Goal: Task Accomplishment & Management: Manage account settings

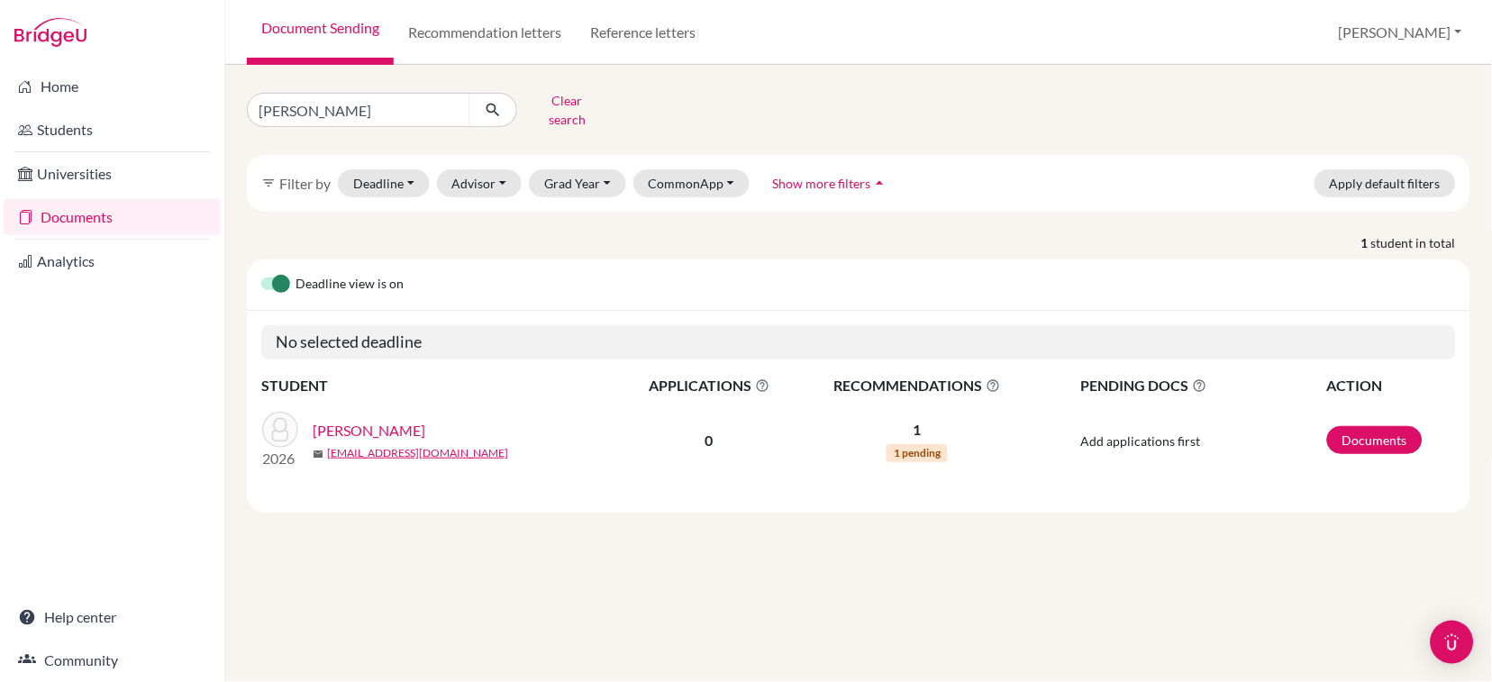
click at [825, 176] on span "Show more filters" at bounding box center [821, 183] width 98 height 15
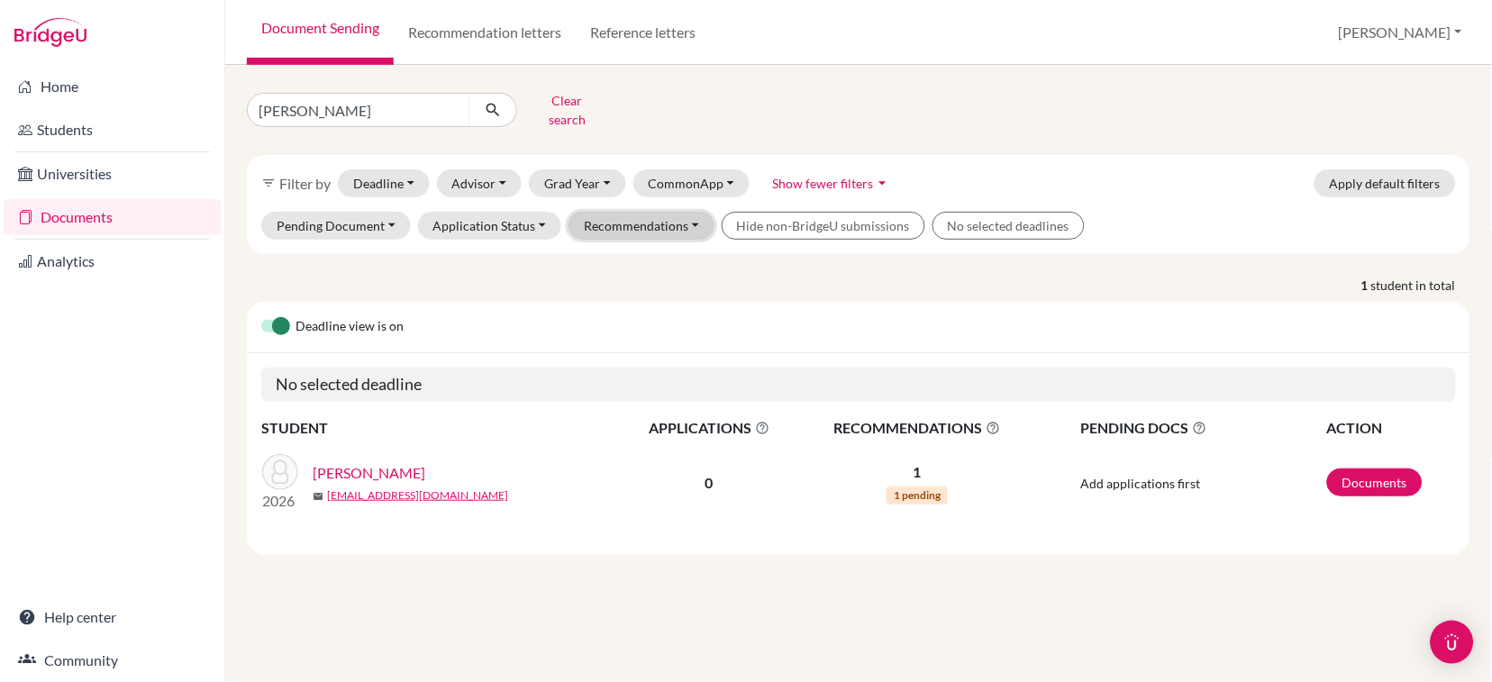
click at [604, 212] on button "Recommendations" at bounding box center [641, 226] width 146 height 28
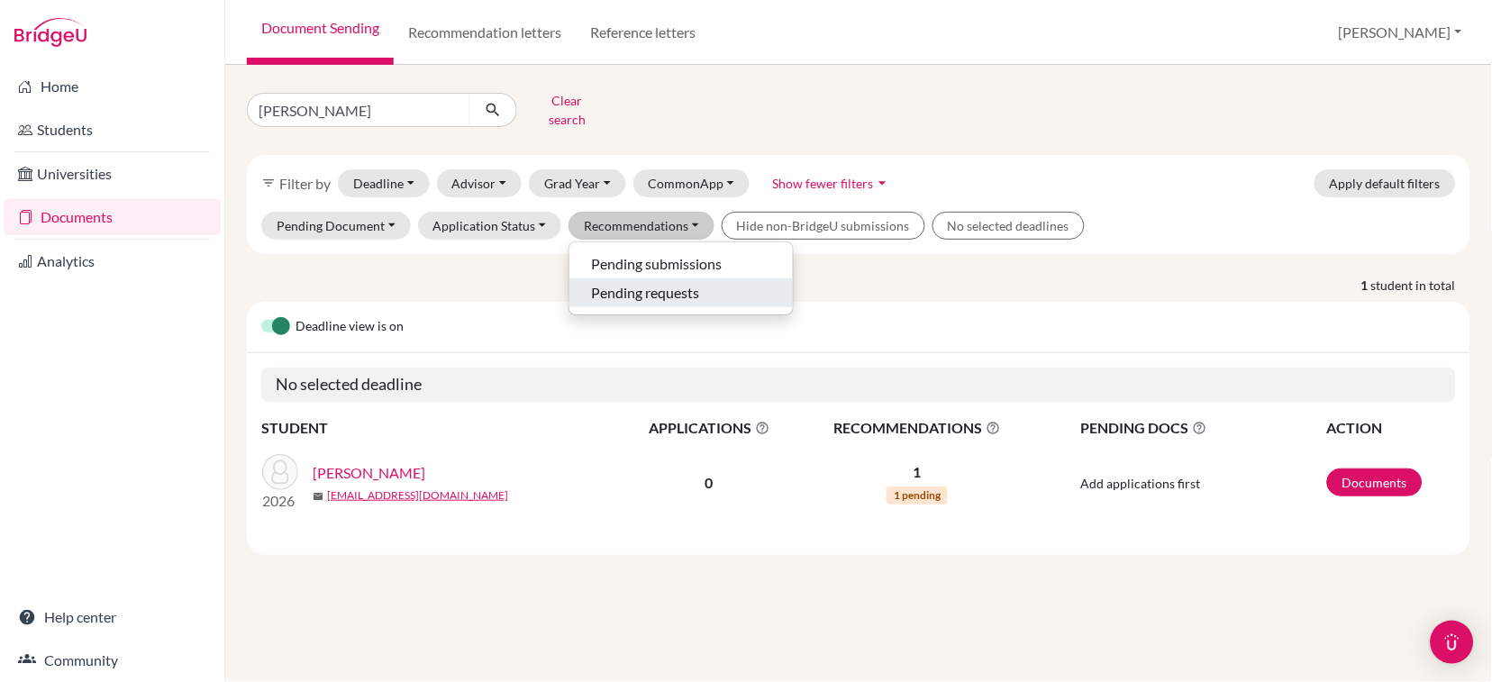
click at [625, 282] on span "Pending requests" at bounding box center [645, 293] width 108 height 22
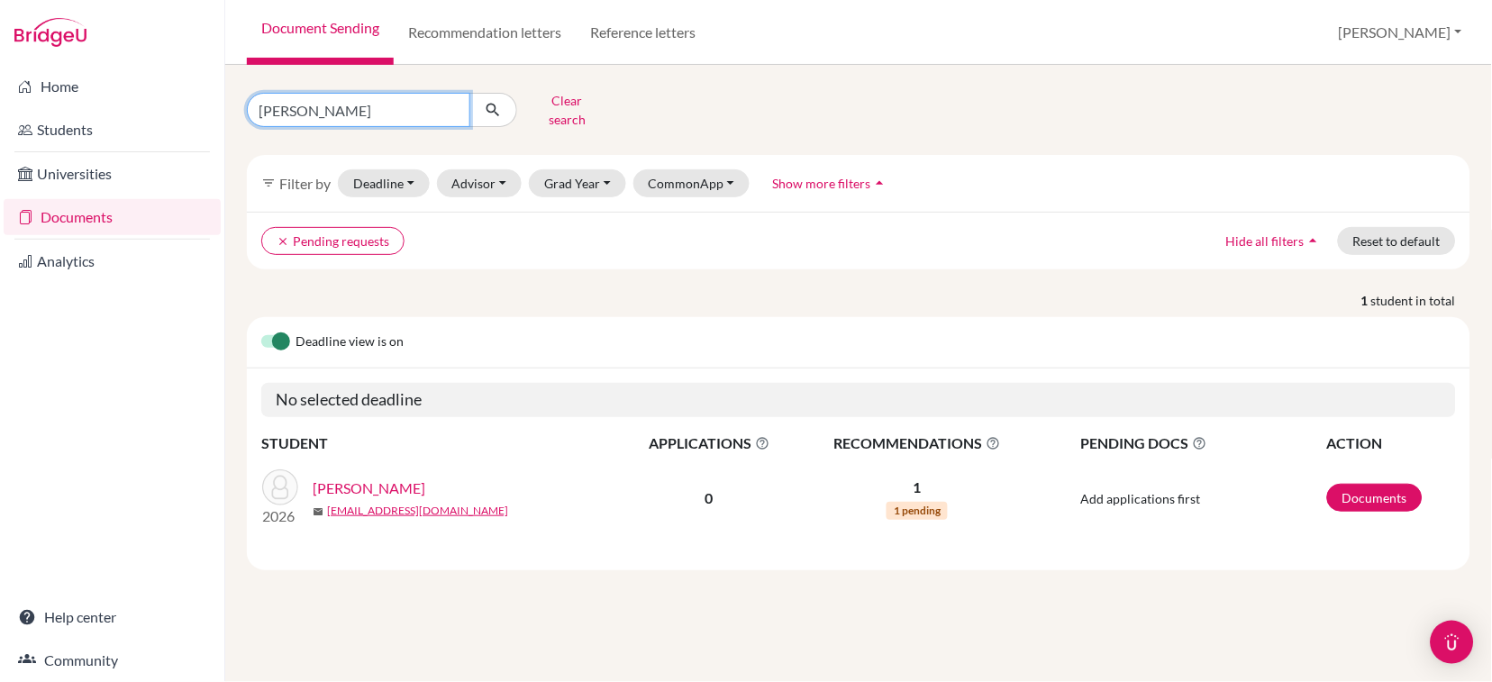
click at [453, 100] on input "[PERSON_NAME]" at bounding box center [358, 110] width 223 height 34
click at [583, 170] on button "Grad Year" at bounding box center [577, 183] width 97 height 28
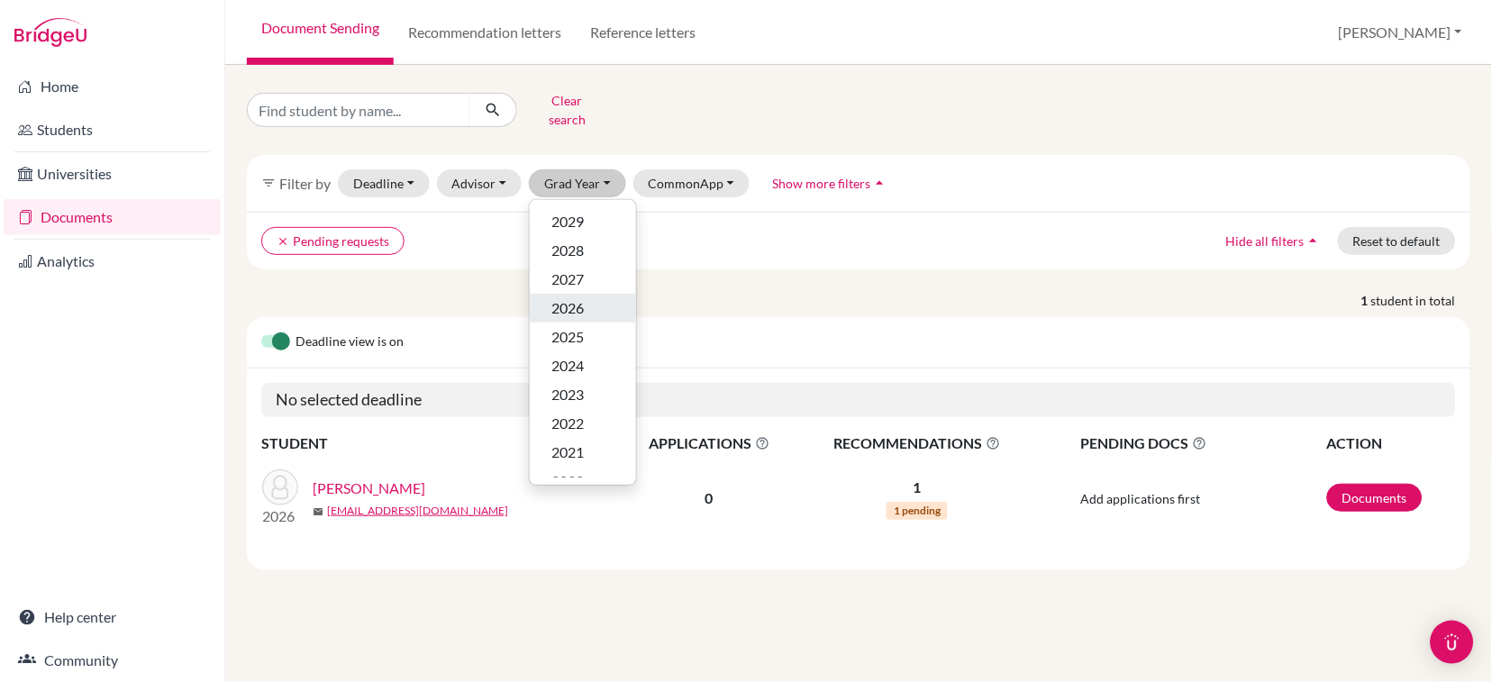
click at [573, 297] on span "2026" at bounding box center [567, 308] width 32 height 22
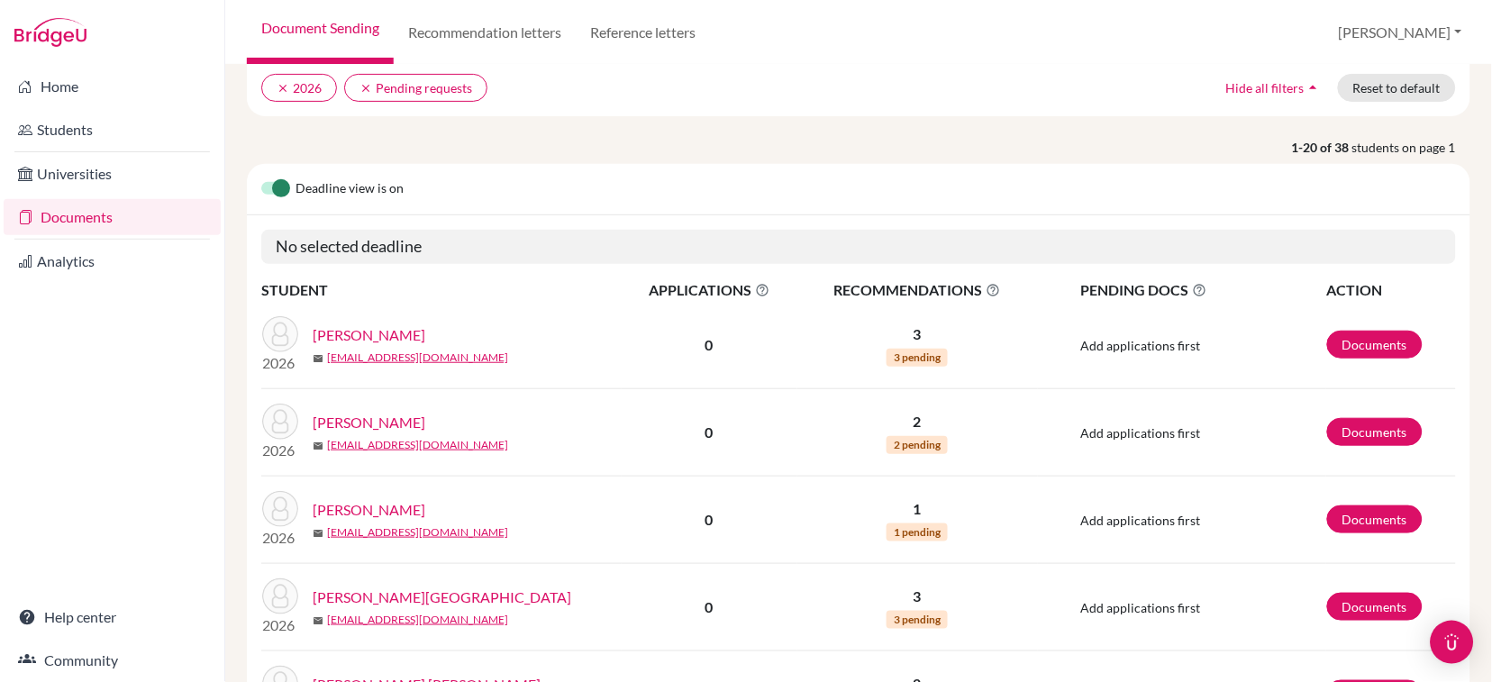
scroll to position [120, 0]
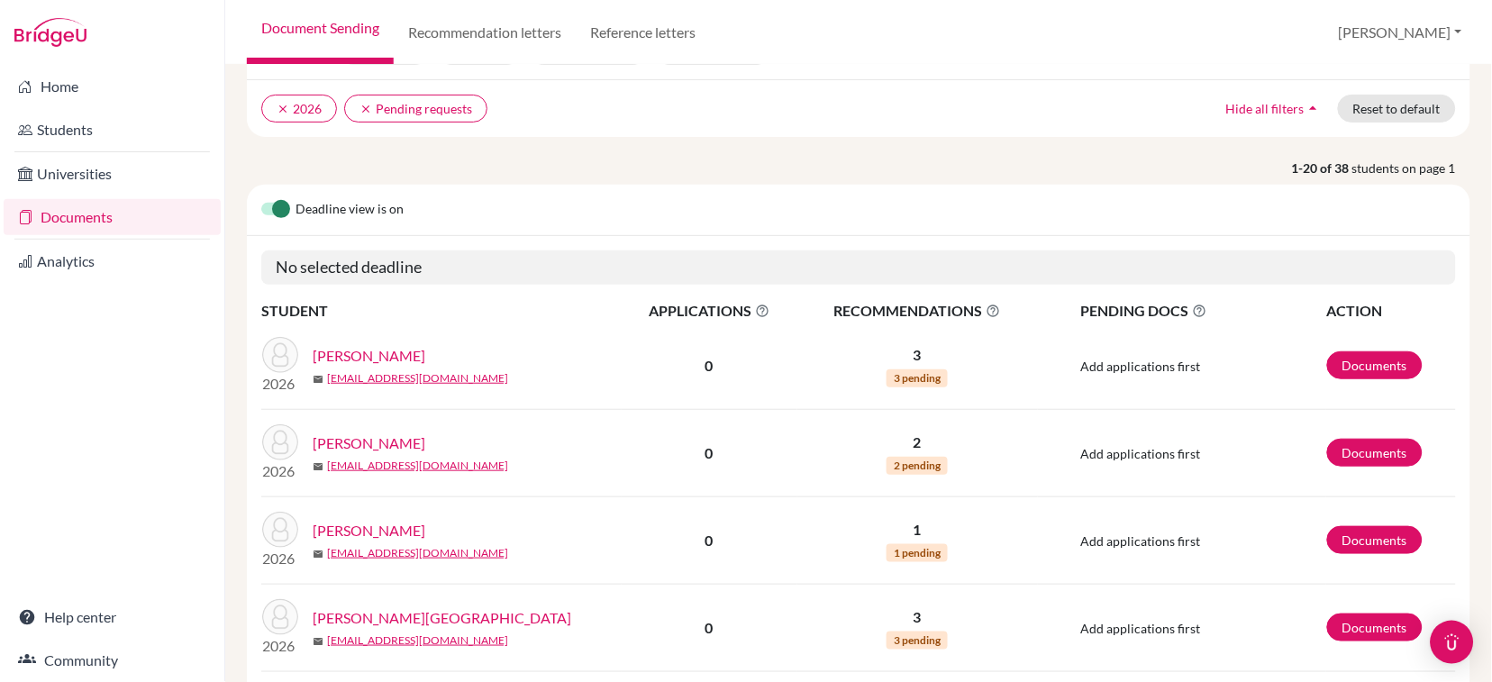
click at [496, 234] on div "Deadline view is on" at bounding box center [858, 210] width 1223 height 51
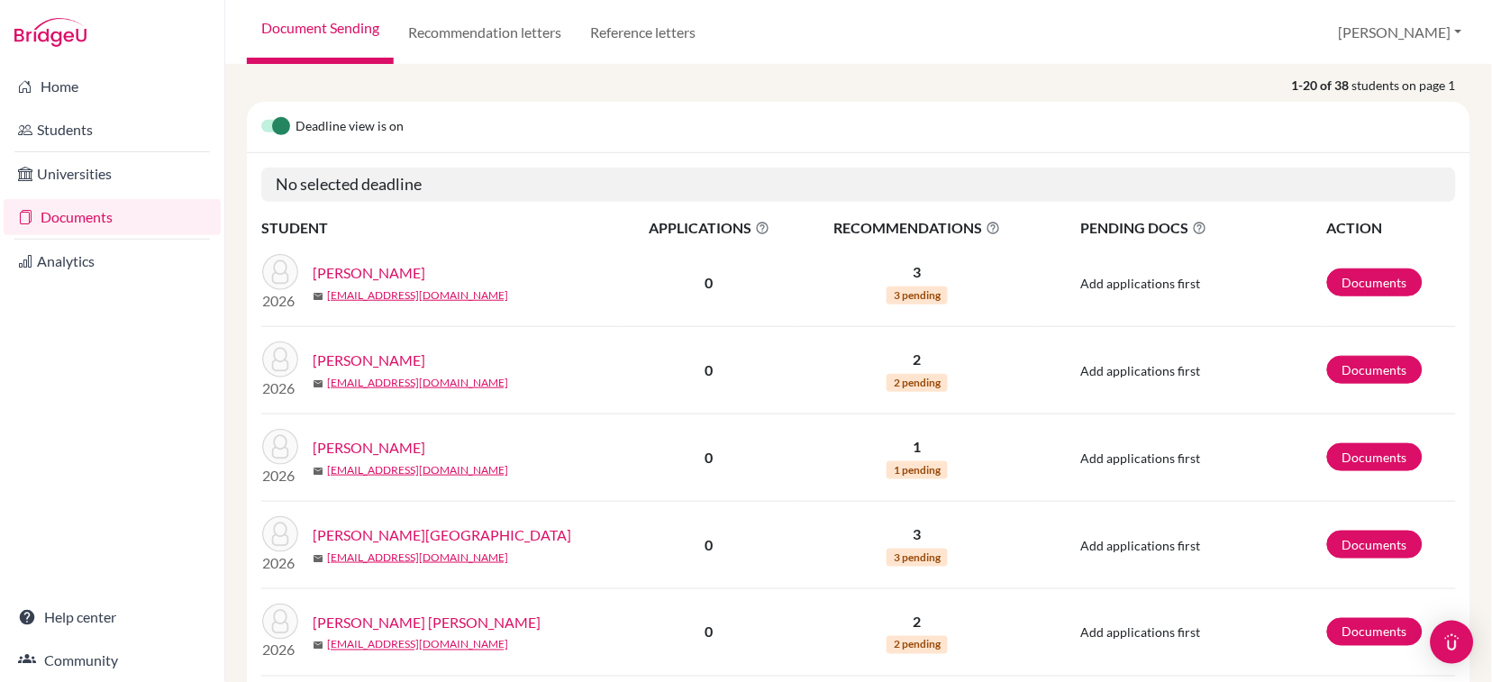
scroll to position [240, 0]
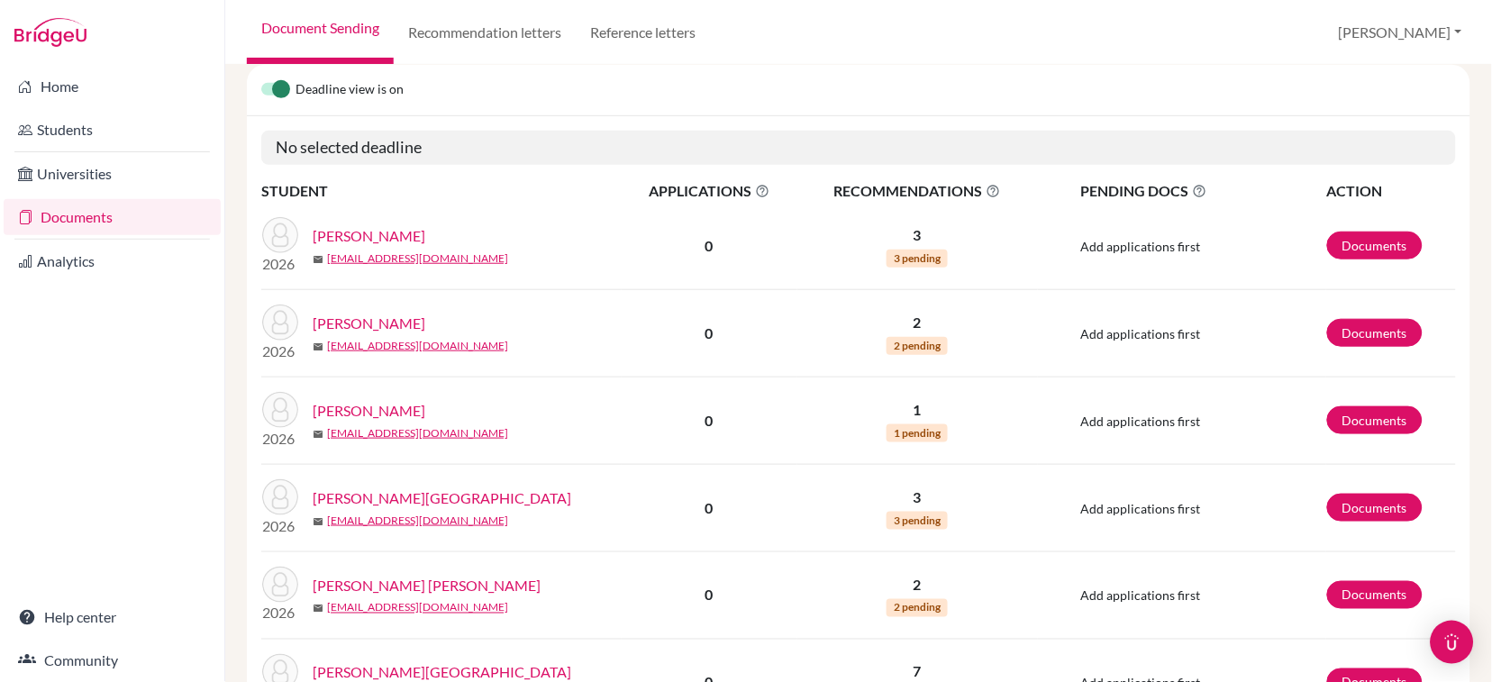
drag, startPoint x: 405, startPoint y: 324, endPoint x: 314, endPoint y: 326, distance: 91.0
click at [314, 326] on div "[PERSON_NAME]" at bounding box center [474, 324] width 322 height 22
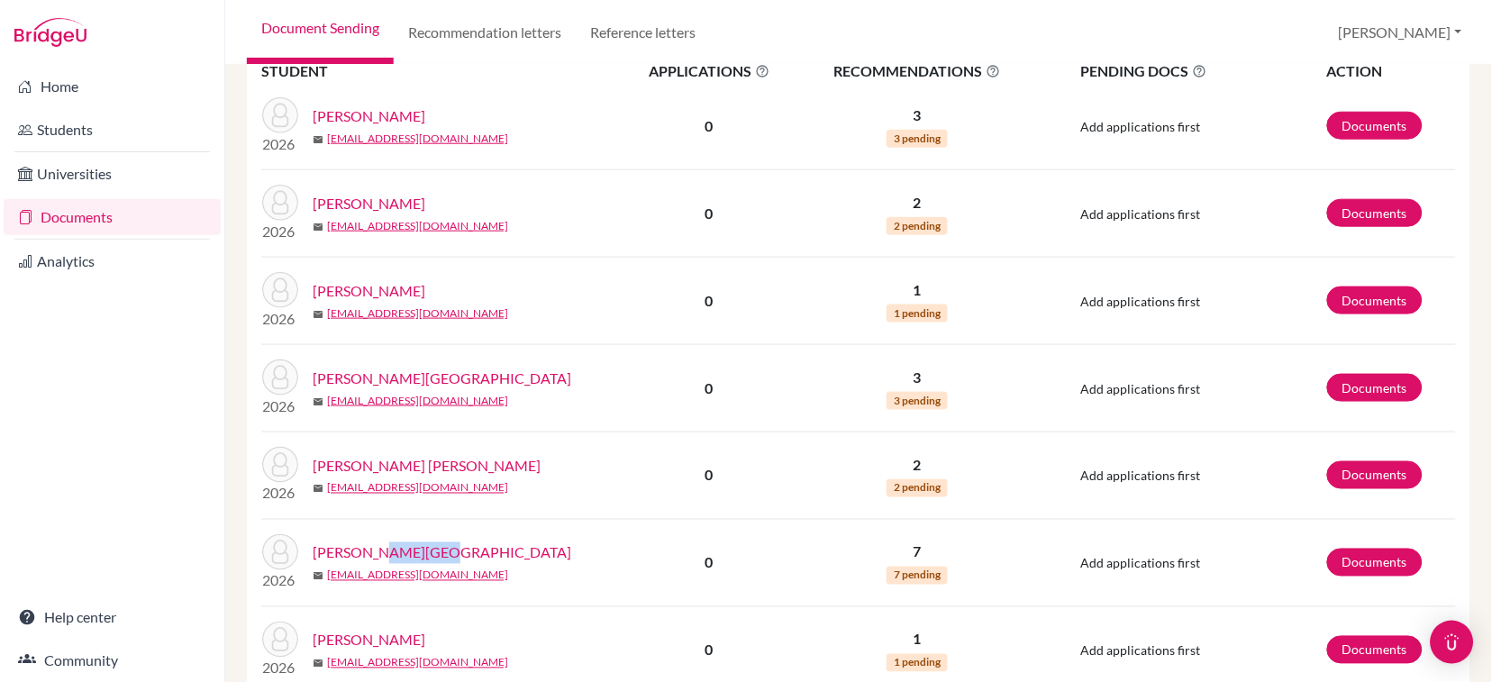
drag, startPoint x: 456, startPoint y: 550, endPoint x: 368, endPoint y: 553, distance: 88.3
click at [368, 553] on div "[PERSON_NAME][GEOGRAPHIC_DATA]" at bounding box center [474, 553] width 322 height 22
copy link "Akshadha"
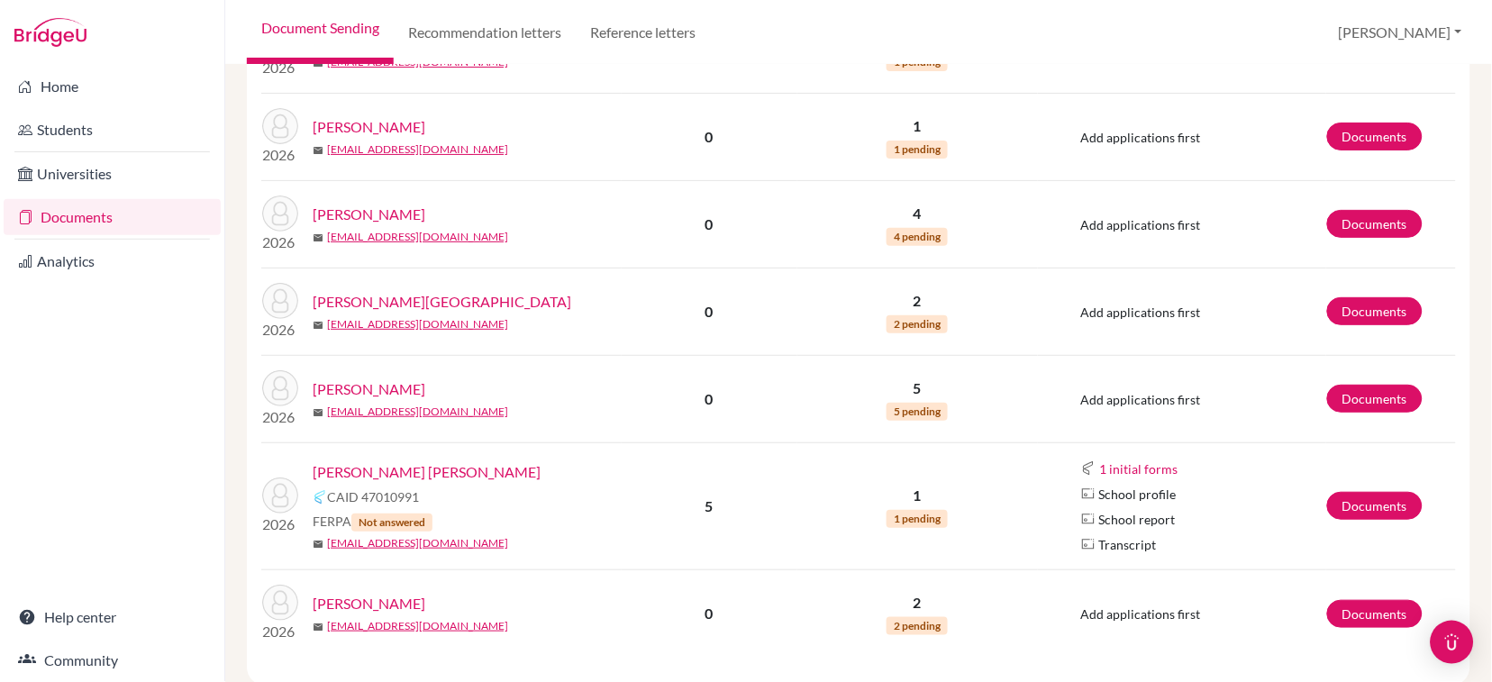
scroll to position [1692, 0]
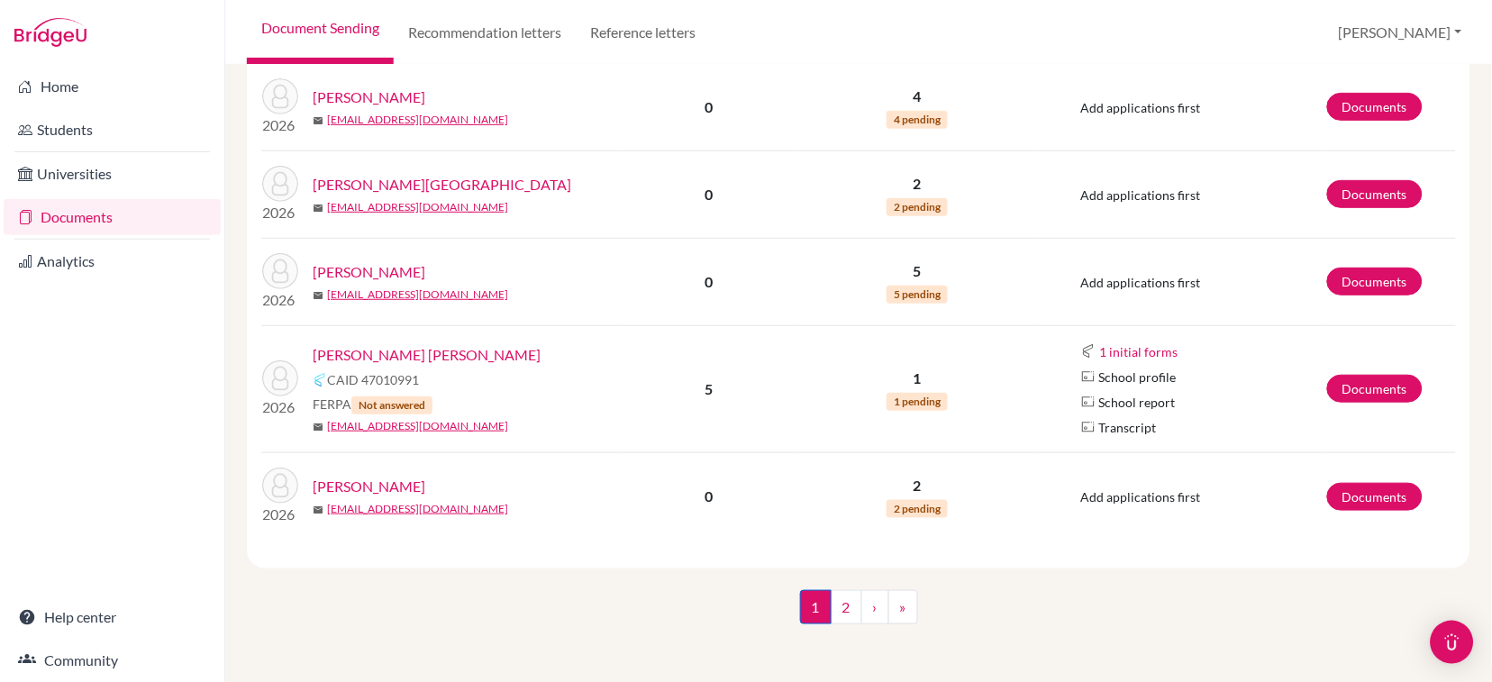
click at [405, 268] on div "[PERSON_NAME]" at bounding box center [474, 272] width 322 height 22
drag, startPoint x: 460, startPoint y: 356, endPoint x: 395, endPoint y: 347, distance: 65.5
click at [392, 352] on div "[PERSON_NAME] [PERSON_NAME]" at bounding box center [474, 355] width 322 height 22
copy link "[PERSON_NAME]"
click at [876, 619] on link "›" at bounding box center [875, 607] width 28 height 34
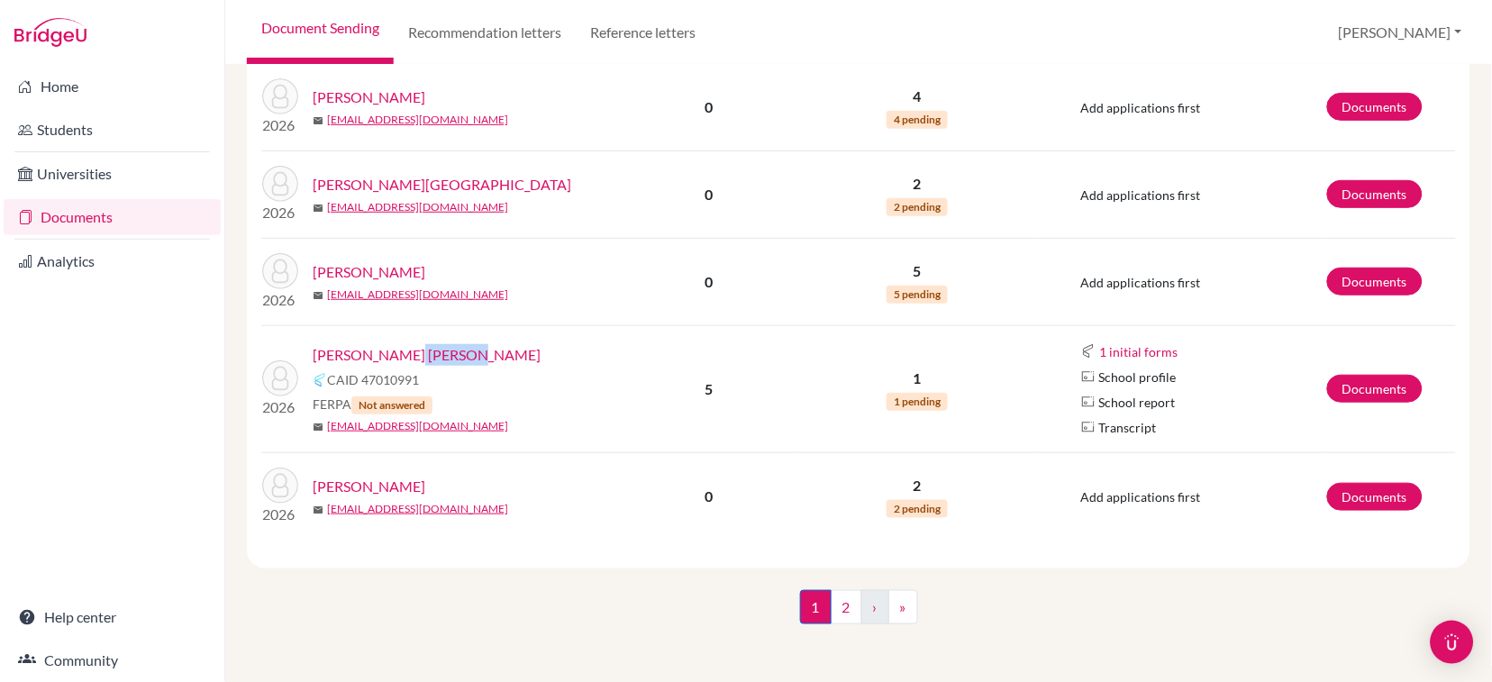
scroll to position [0, 0]
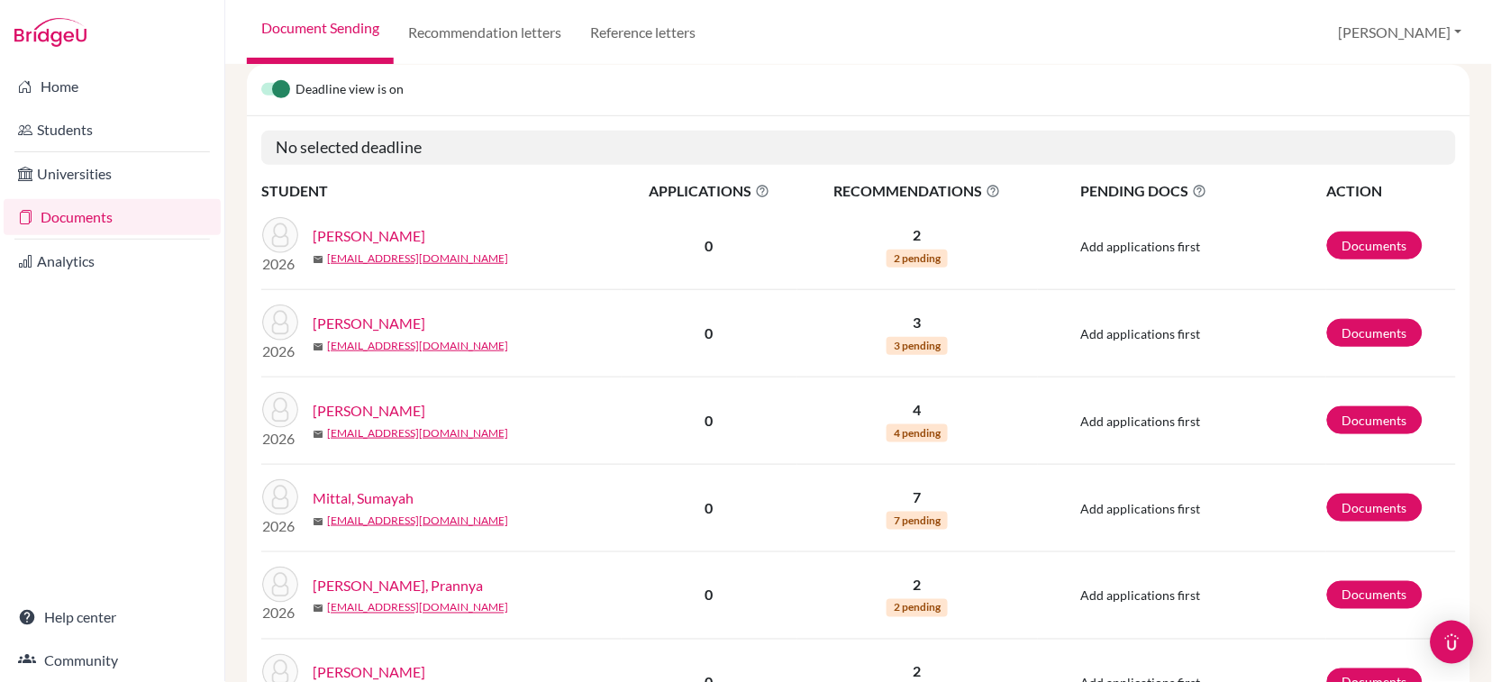
scroll to position [359, 0]
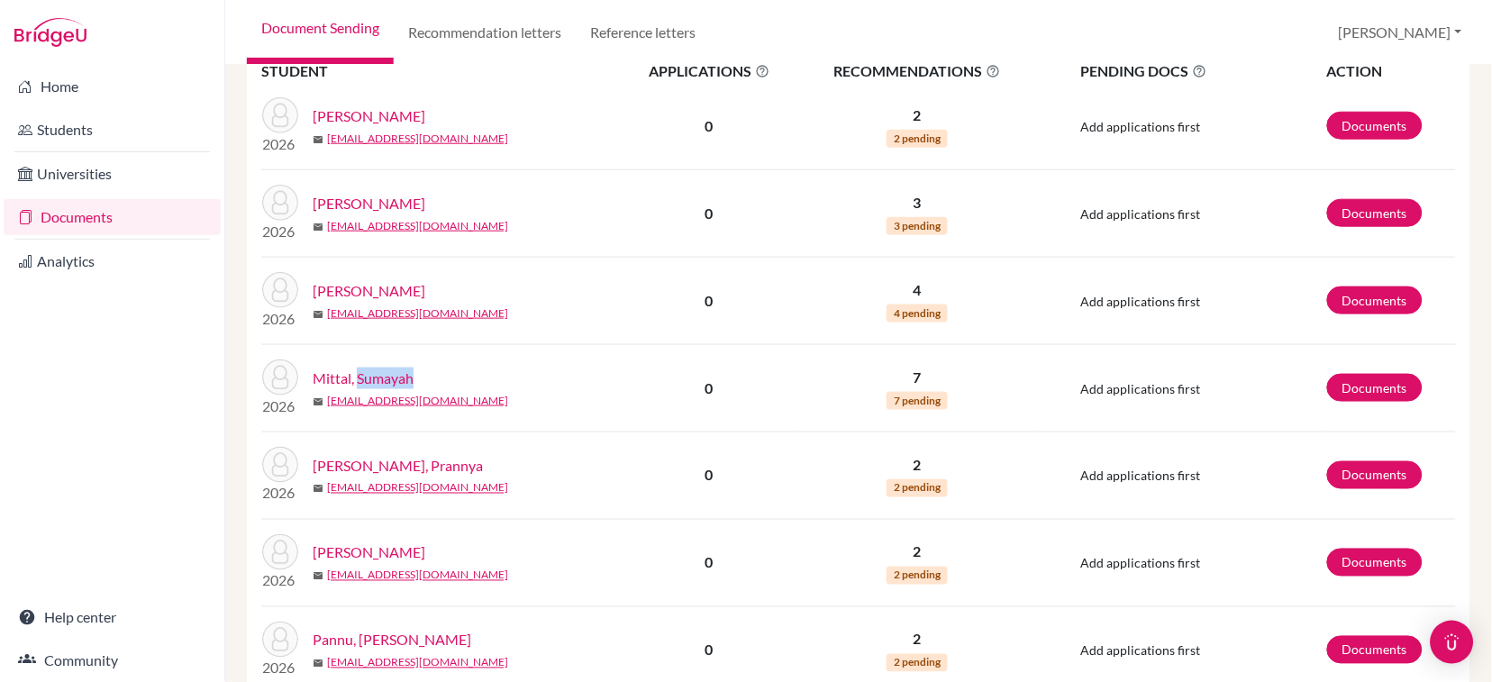
drag, startPoint x: 426, startPoint y: 376, endPoint x: 358, endPoint y: 377, distance: 68.5
click at [358, 377] on div "Mittal, Sumayah" at bounding box center [474, 379] width 322 height 22
copy link "Sumayah"
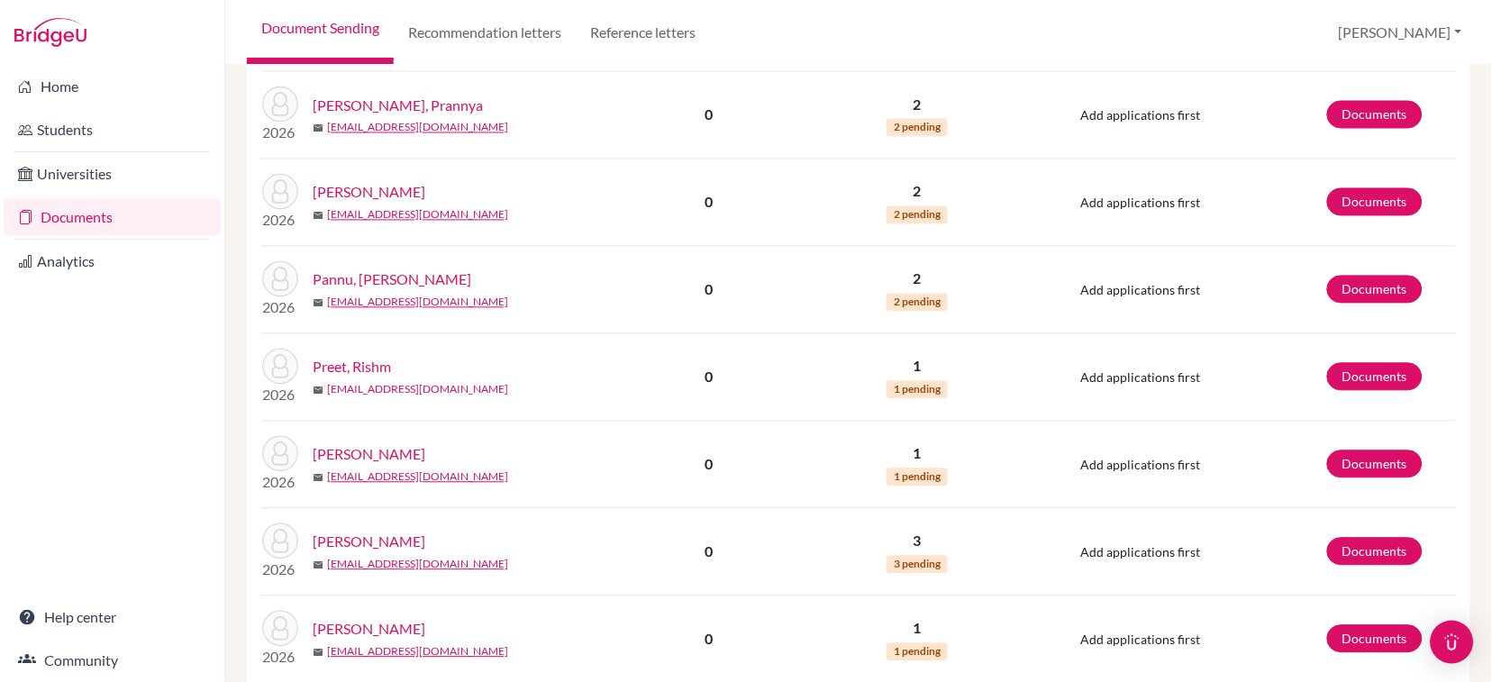
scroll to position [840, 0]
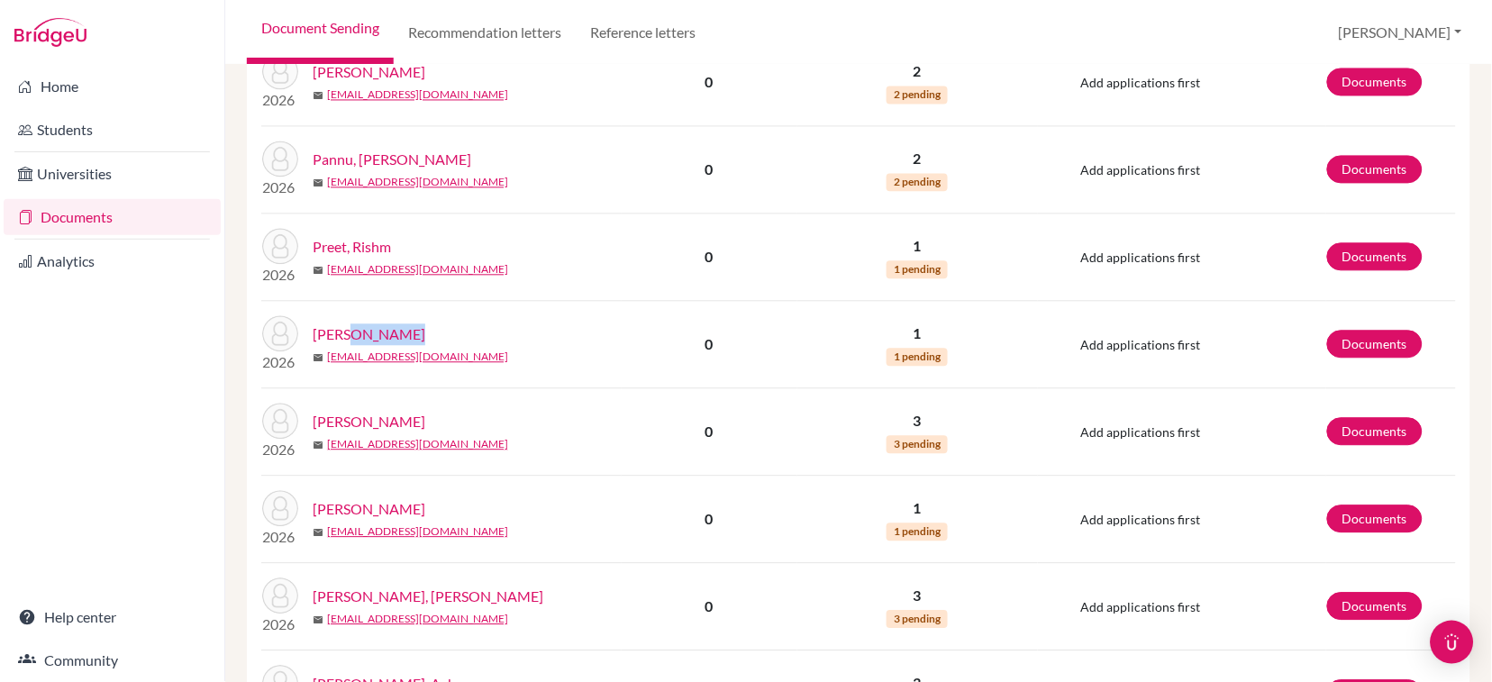
drag, startPoint x: 411, startPoint y: 336, endPoint x: 338, endPoint y: 342, distance: 73.2
click at [338, 342] on div "[PERSON_NAME]" at bounding box center [474, 334] width 322 height 22
copy link "[PERSON_NAME]"
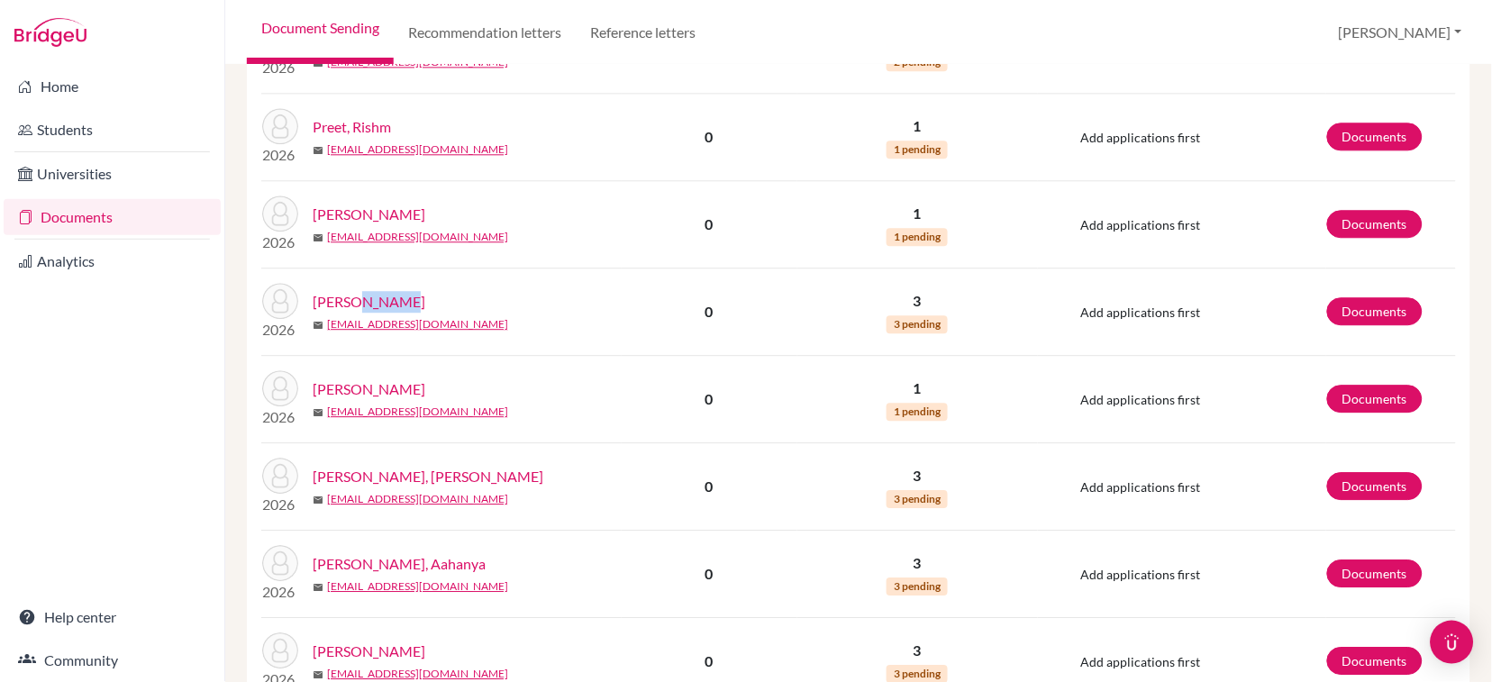
drag, startPoint x: 404, startPoint y: 303, endPoint x: 350, endPoint y: 306, distance: 53.3
click at [350, 306] on div "[PERSON_NAME]" at bounding box center [474, 302] width 322 height 22
copy link "Nawaaz"
drag, startPoint x: 423, startPoint y: 394, endPoint x: 379, endPoint y: 392, distance: 44.2
click at [379, 392] on div "[PERSON_NAME]" at bounding box center [474, 389] width 322 height 22
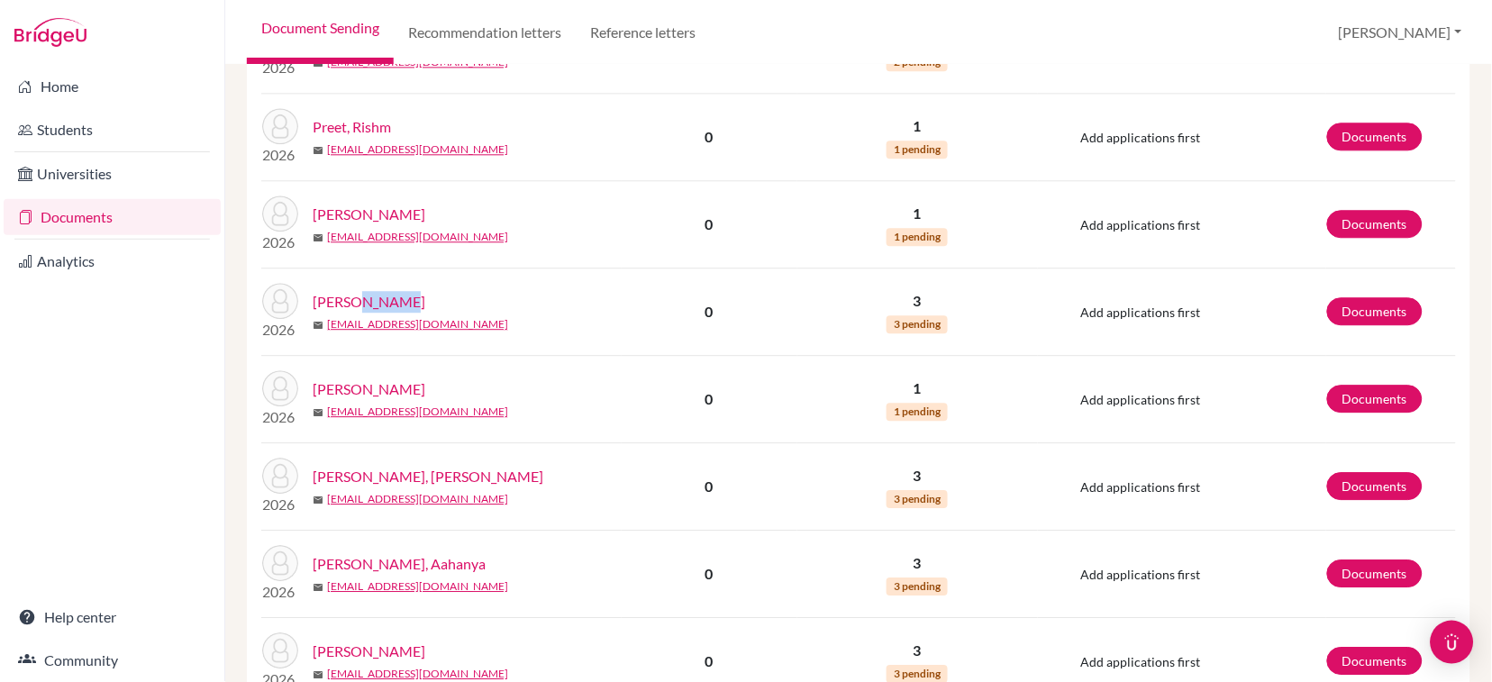
copy link "[PERSON_NAME]"
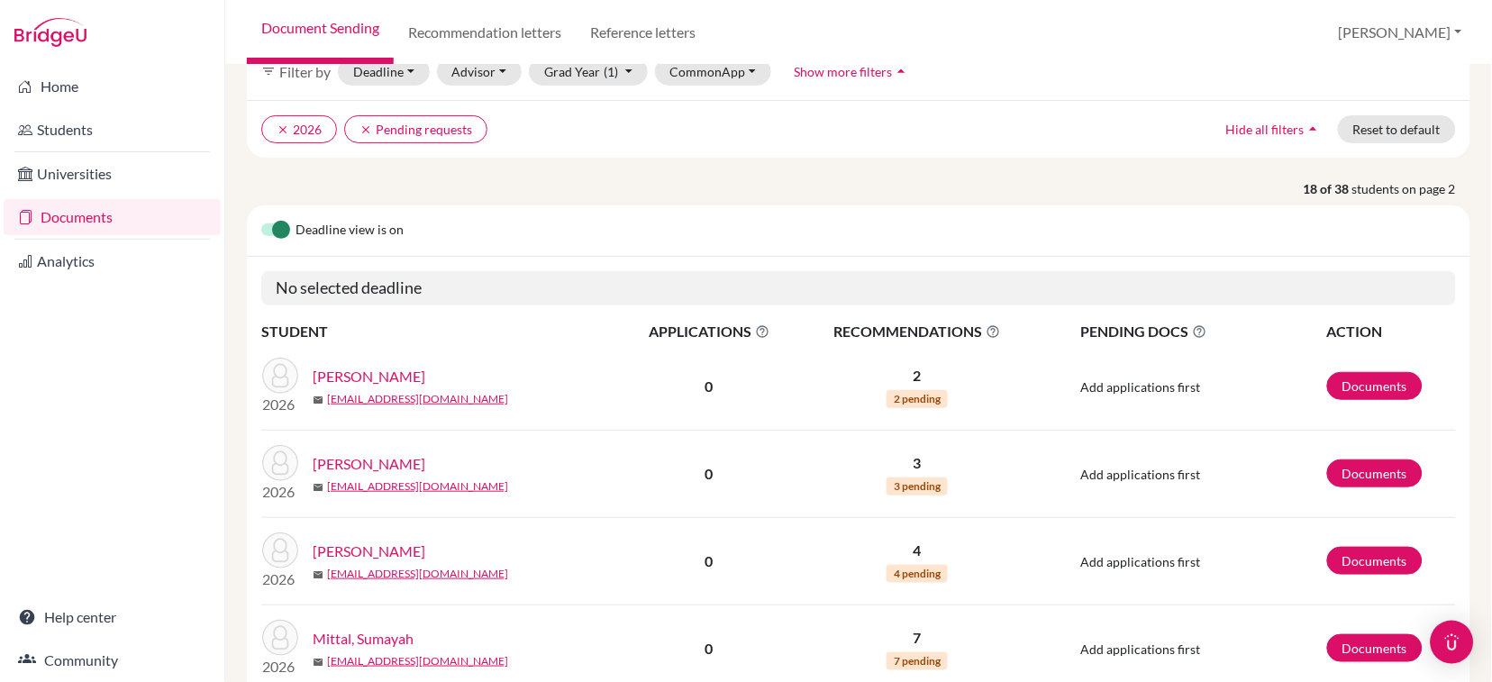
scroll to position [0, 0]
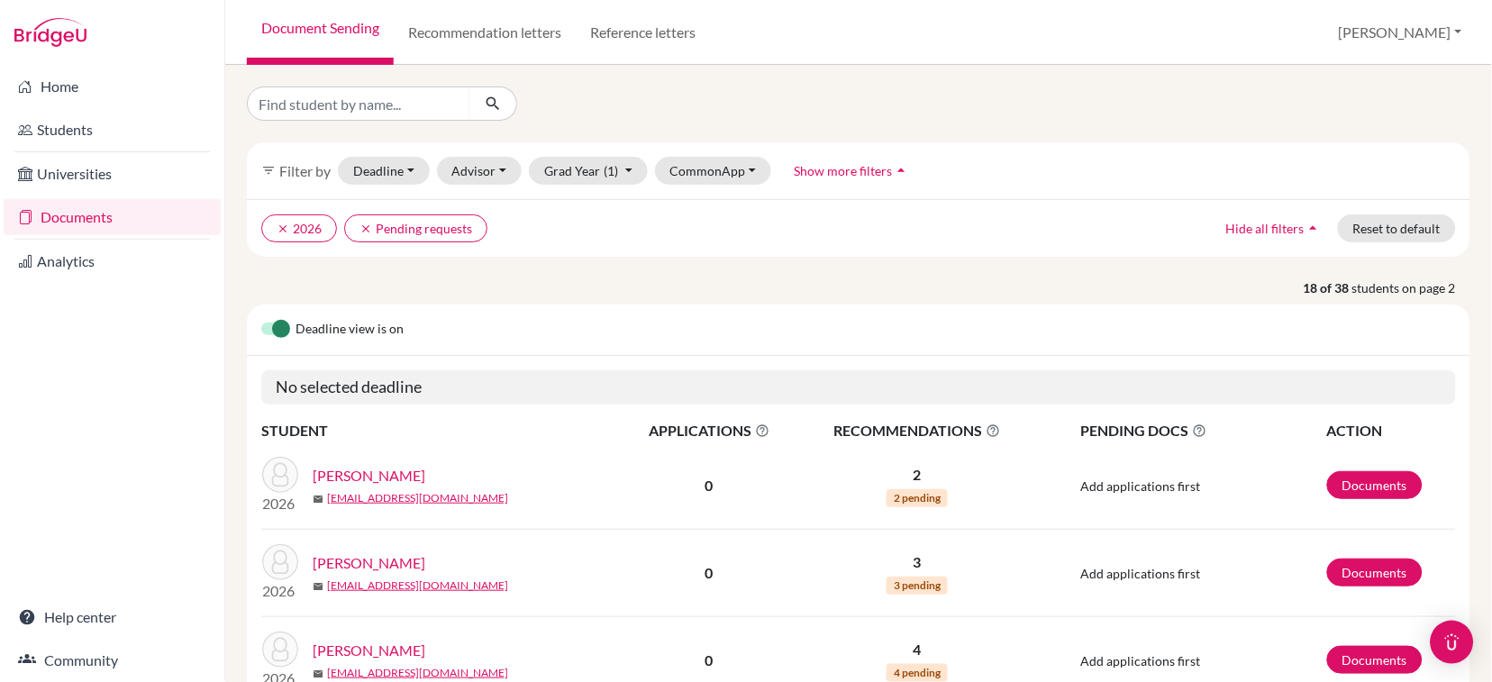
click at [1350, 351] on div "Deadline view is on" at bounding box center [858, 329] width 1223 height 51
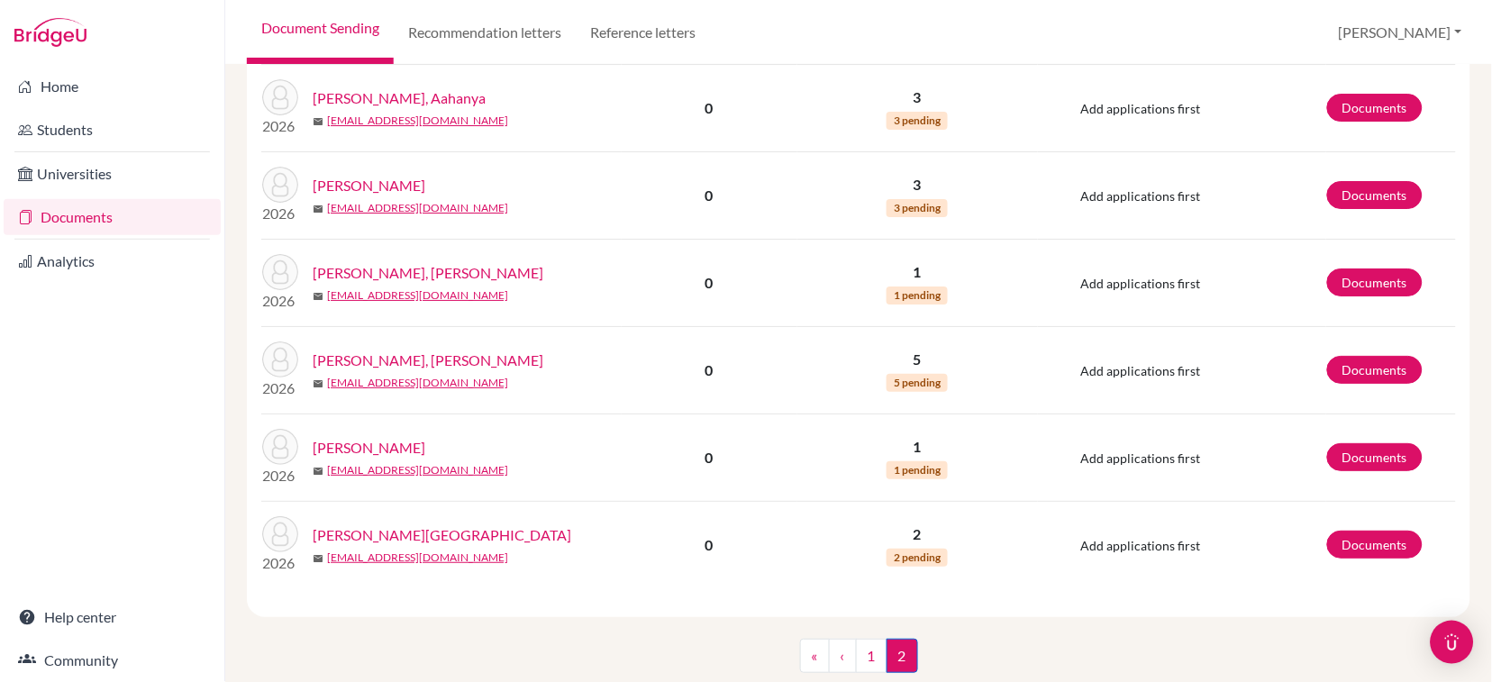
scroll to position [1476, 0]
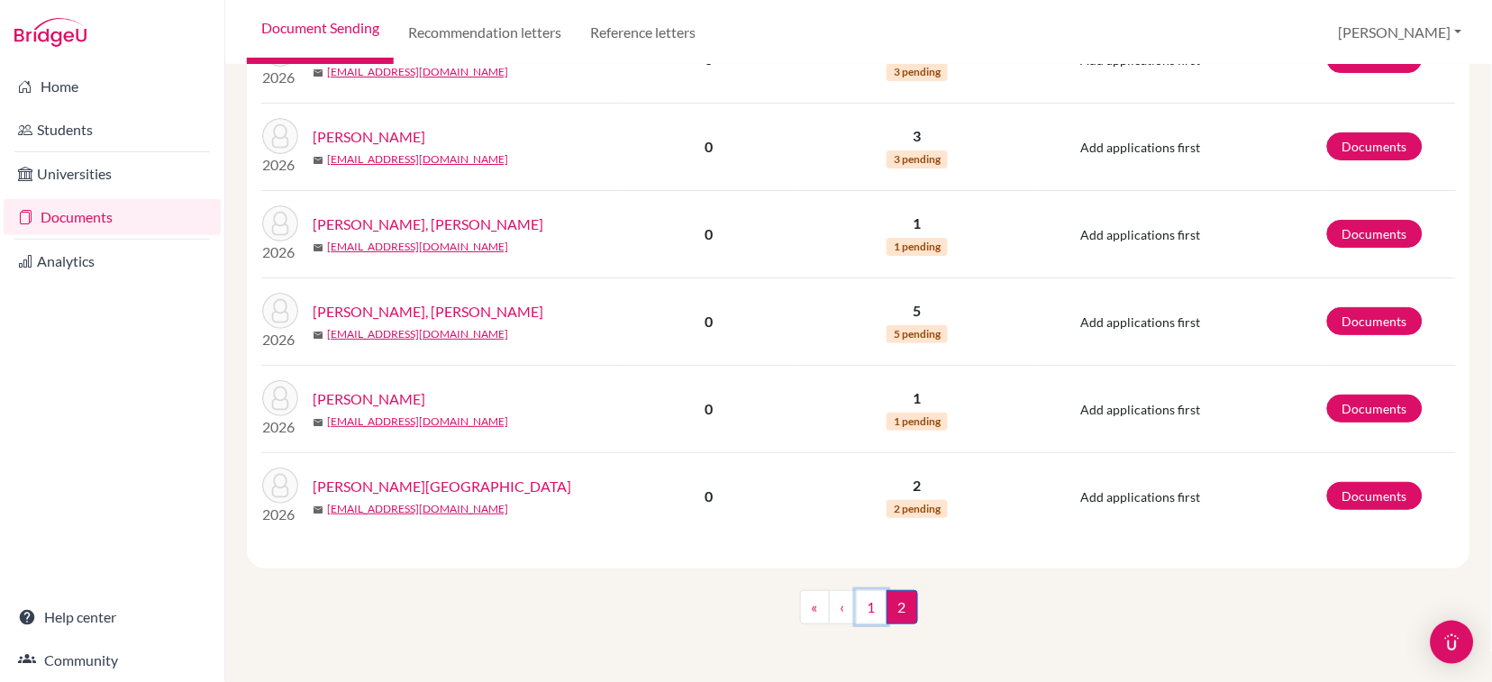
click at [860, 607] on link "1" at bounding box center [872, 607] width 32 height 34
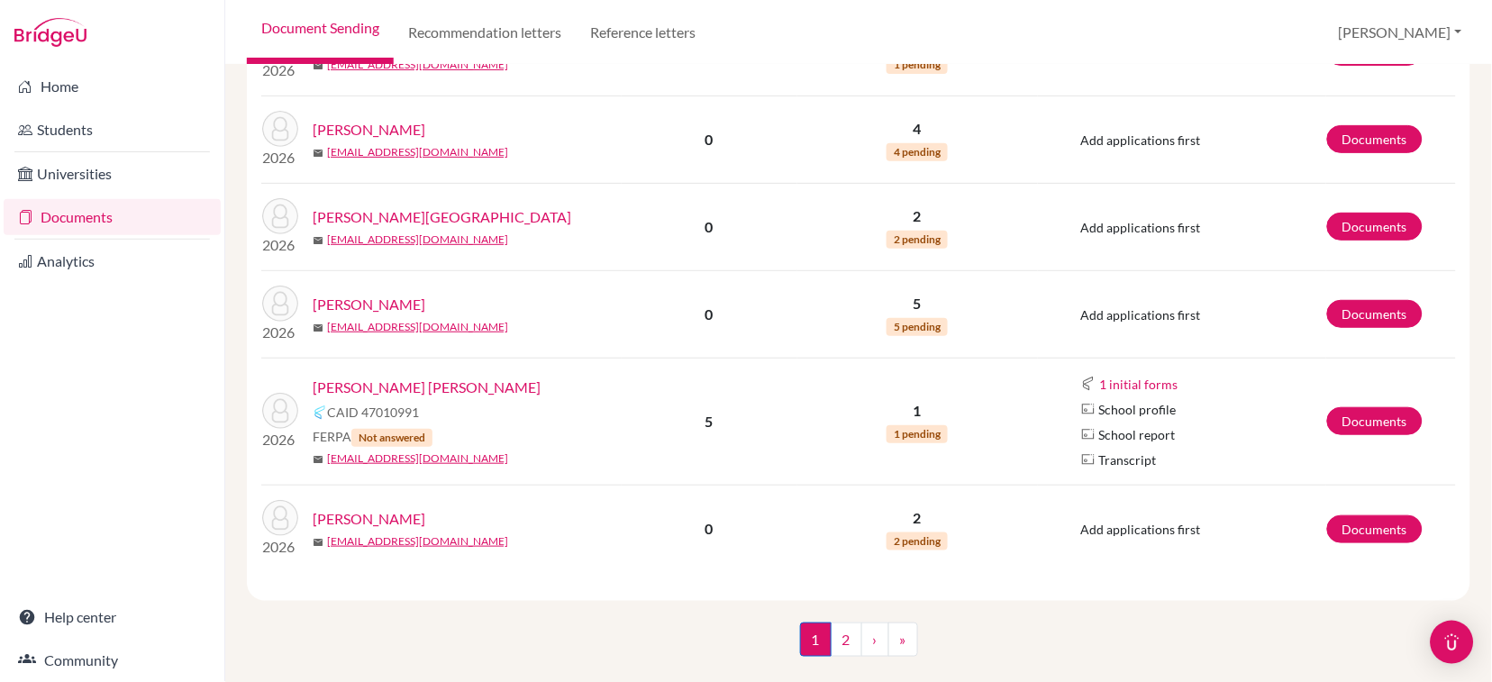
scroll to position [1692, 0]
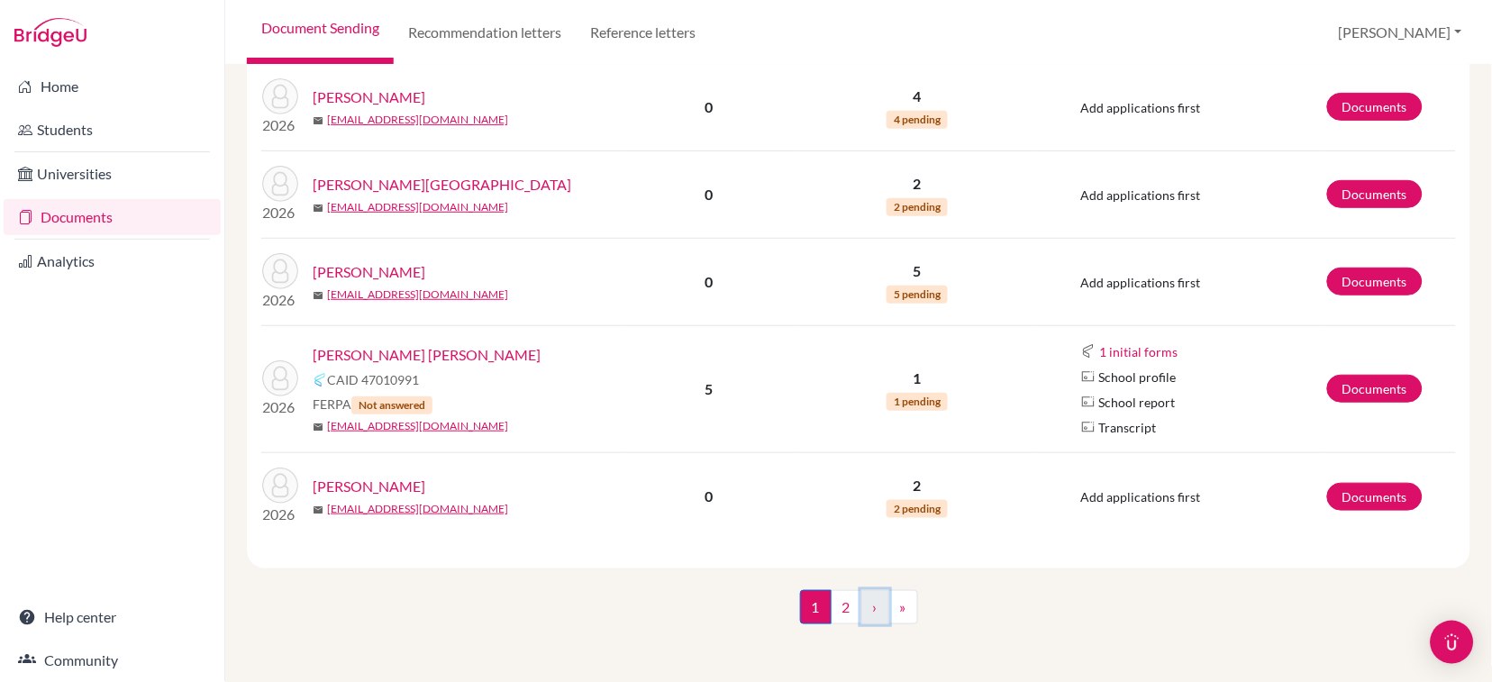
click at [863, 610] on link "›" at bounding box center [875, 607] width 28 height 34
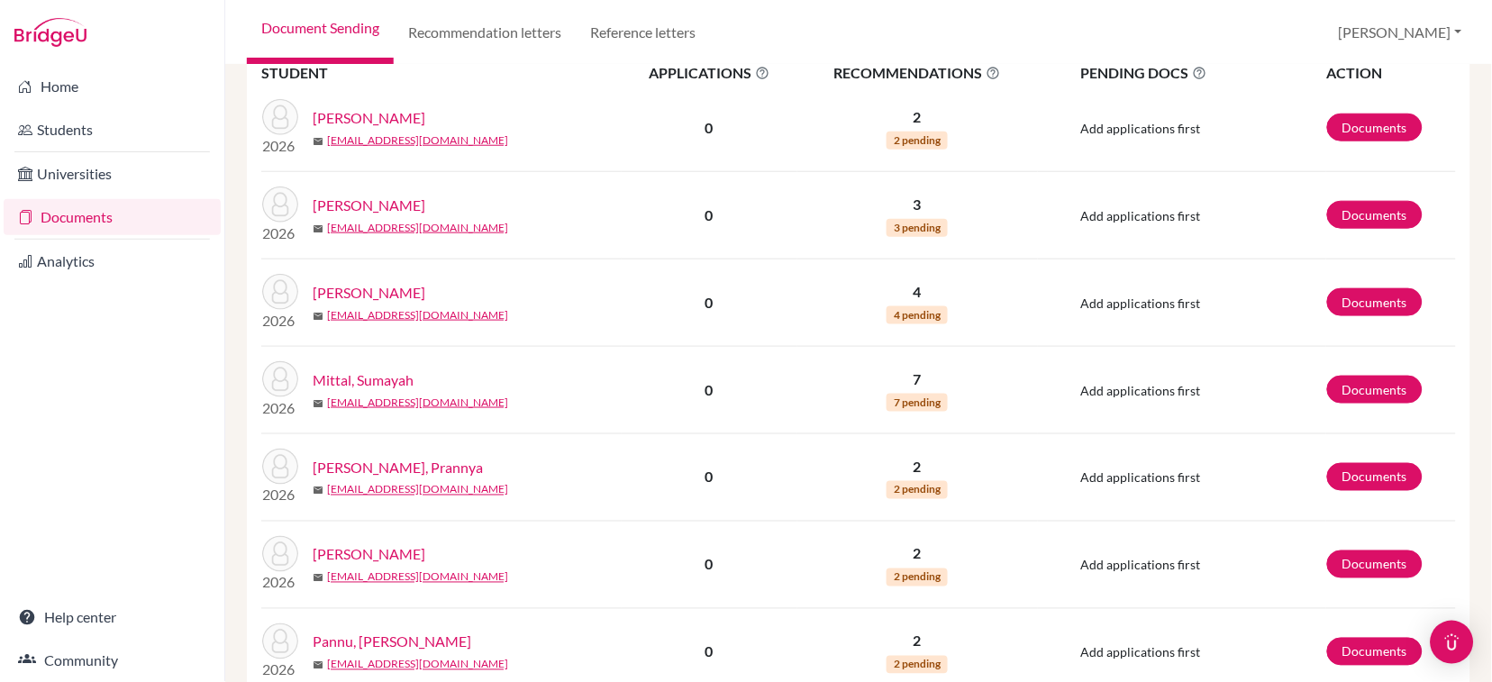
scroll to position [395, 0]
